Goal: Find specific page/section: Find specific page/section

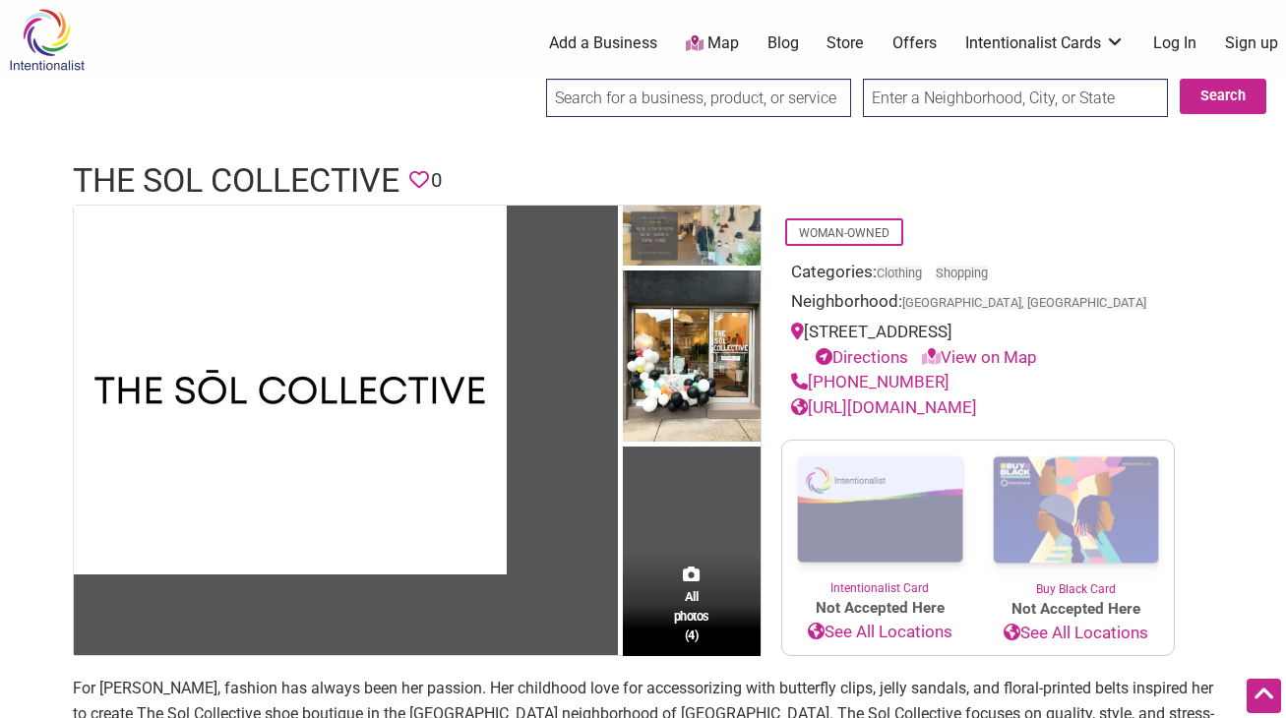
scroll to position [108, 0]
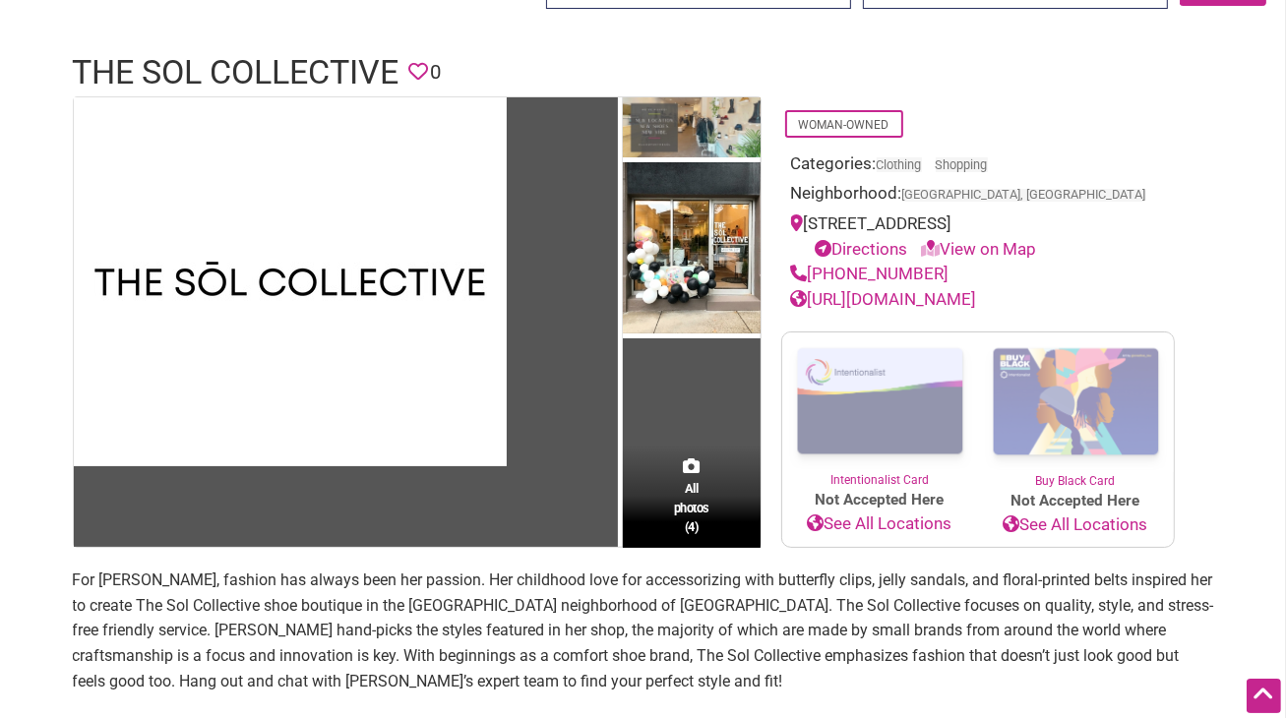
click at [687, 442] on td "All photos (4)" at bounding box center [692, 322] width 138 height 451
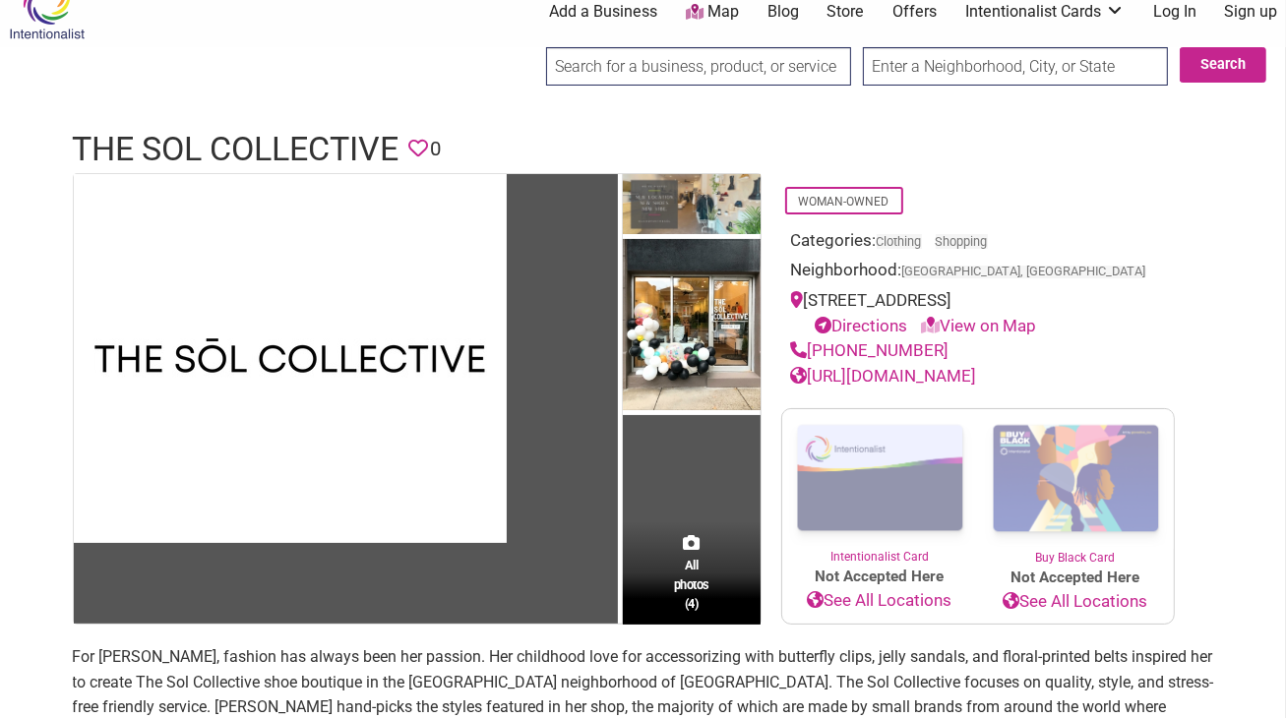
scroll to position [0, 0]
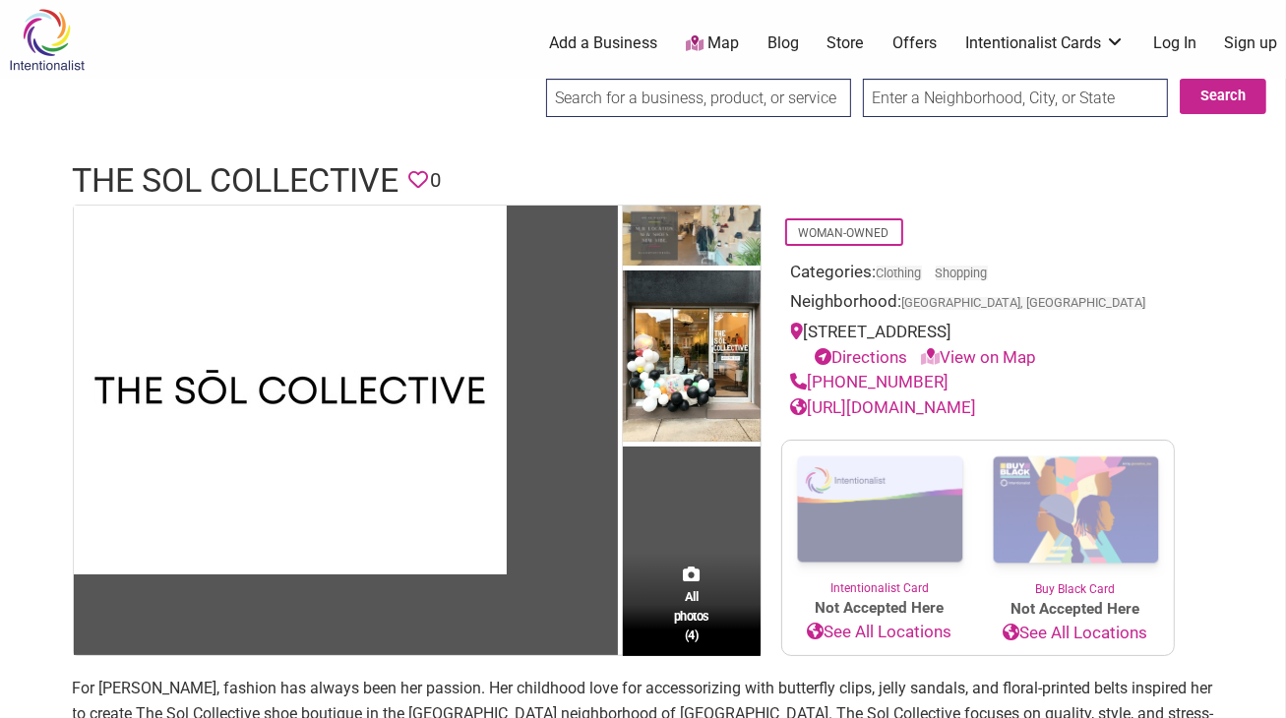
click at [850, 47] on link "Store" at bounding box center [845, 43] width 37 height 22
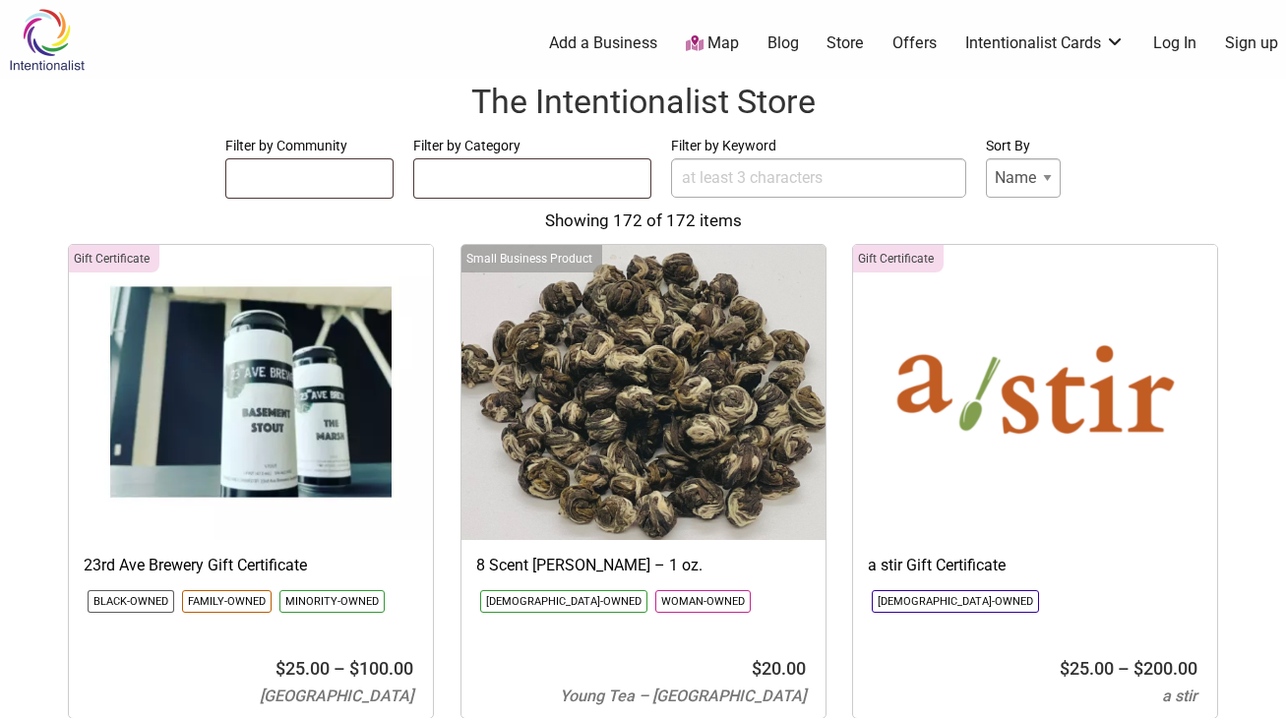
select select
